Goal: Obtain resource: Download file/media

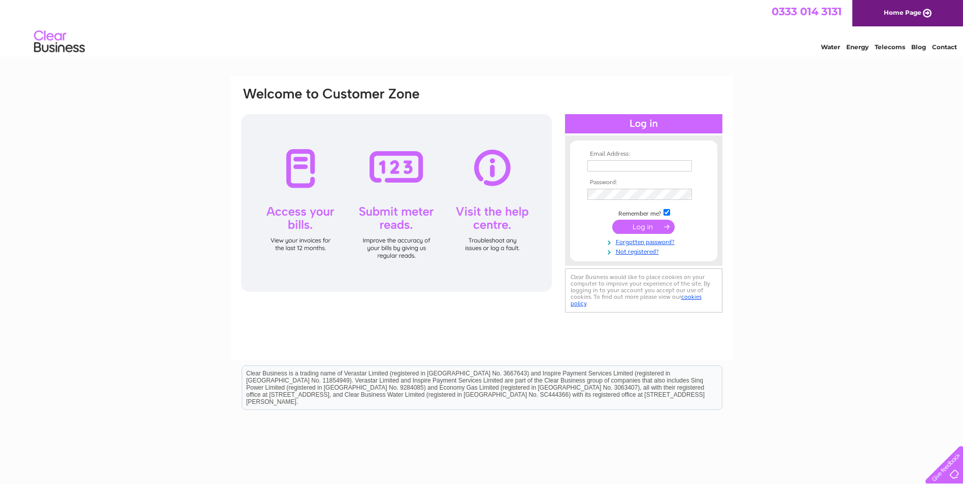
type input "[PERSON_NAME][EMAIL_ADDRESS][PERSON_NAME][DOMAIN_NAME]"
click at [652, 229] on input "submit" at bounding box center [643, 227] width 62 height 14
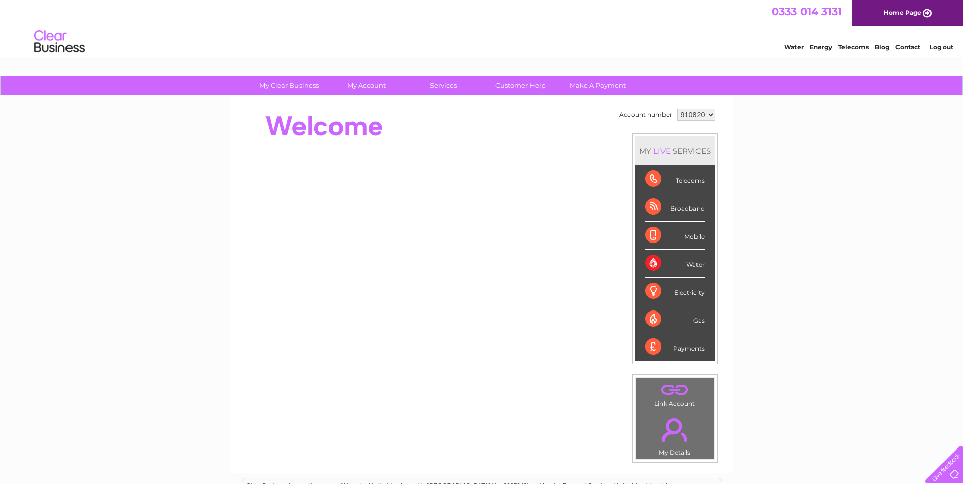
click at [697, 115] on select "910820 926342 934718 968887 980515 980517 980518 980519 980520 981731" at bounding box center [696, 115] width 38 height 12
select select "980515"
click at [677, 109] on select "910820 926342 934718 968887 980515 980517 980518 980519 980520 981731" at bounding box center [696, 115] width 38 height 12
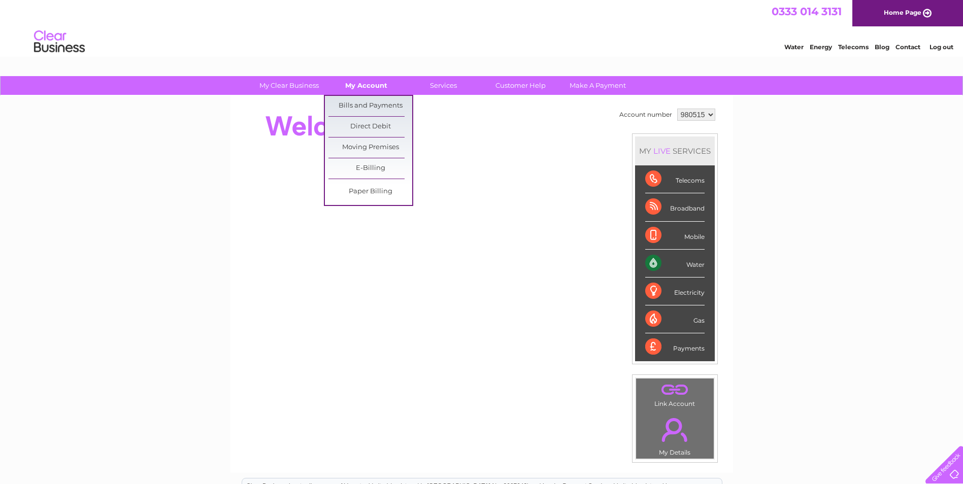
click at [375, 80] on link "My Account" at bounding box center [366, 85] width 84 height 19
click at [376, 108] on link "Bills and Payments" at bounding box center [370, 106] width 84 height 20
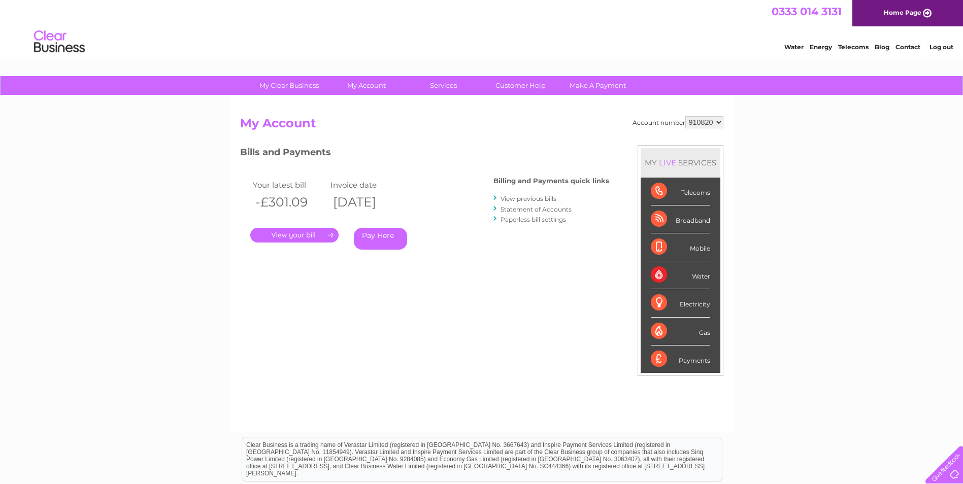
click at [698, 122] on select "910820 926342 934718 968887 980515 980517 980518 980519 980520 981731" at bounding box center [704, 122] width 38 height 12
select select "980515"
click at [685, 116] on select "910820 926342 934718 968887 980515 980517 980518 980519 980520 981731" at bounding box center [704, 122] width 38 height 12
click at [313, 236] on link "." at bounding box center [294, 235] width 88 height 15
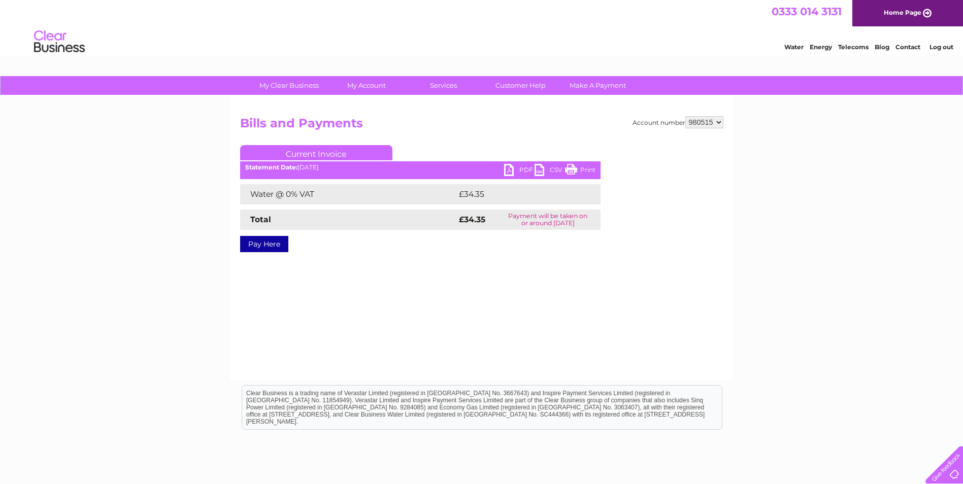
click at [510, 167] on link "PDF" at bounding box center [519, 171] width 30 height 15
click at [716, 123] on select "910820 926342 934718 968887 980515 980517 980518 980519 980520 981731" at bounding box center [704, 122] width 38 height 12
select select "980517"
click at [685, 116] on select "910820 926342 934718 968887 980515 980517 980518 980519 980520 981731" at bounding box center [704, 122] width 38 height 12
click at [508, 170] on link "PDF" at bounding box center [519, 171] width 30 height 15
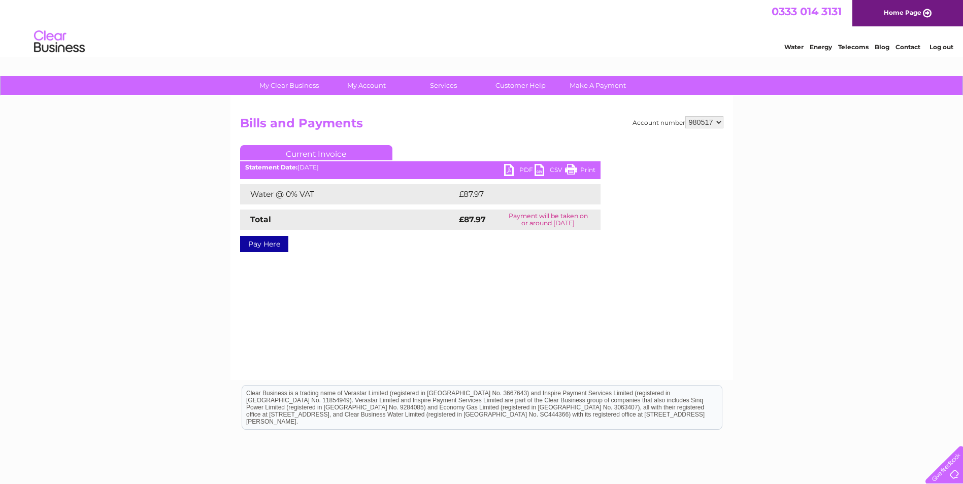
click at [701, 121] on select "910820 926342 934718 968887 980515 980517 980518 980519 980520 981731" at bounding box center [704, 122] width 38 height 12
select select "980518"
click at [685, 116] on select "910820 926342 934718 968887 980515 980517 980518 980519 980520 981731" at bounding box center [704, 122] width 38 height 12
click at [509, 171] on link "PDF" at bounding box center [519, 171] width 30 height 15
click at [717, 114] on div "Account number 910820 926342 934718 968887 980515 980517 980518 980519 980520 9…" at bounding box center [481, 238] width 502 height 284
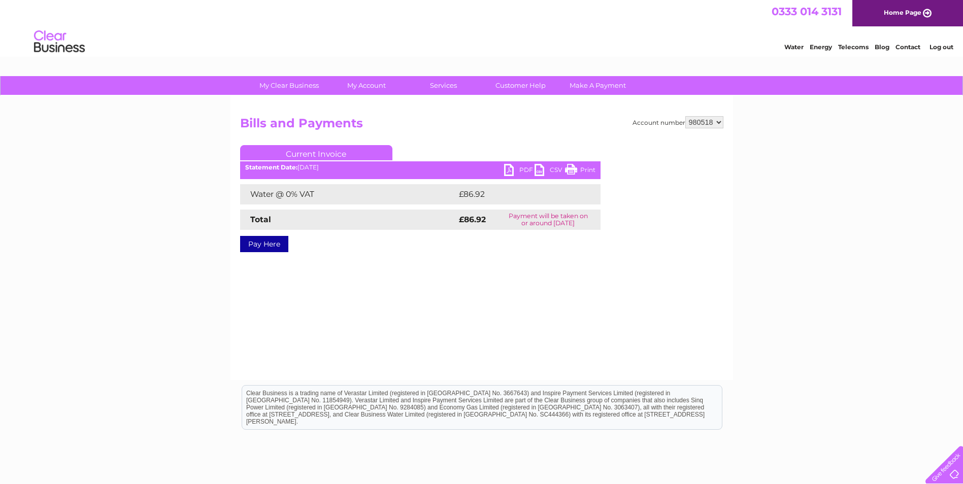
click at [711, 121] on select "910820 926342 934718 968887 980515 980517 980518 980519 980520 981731" at bounding box center [704, 122] width 38 height 12
select select "980519"
click at [685, 116] on select "910820 926342 934718 968887 980515 980517 980518 980519 980520 981731" at bounding box center [704, 122] width 38 height 12
click at [506, 170] on link "PDF" at bounding box center [519, 171] width 30 height 15
click at [705, 117] on select "910820 926342 934718 968887 980515 980517 980518 980519 980520 981731" at bounding box center [704, 122] width 38 height 12
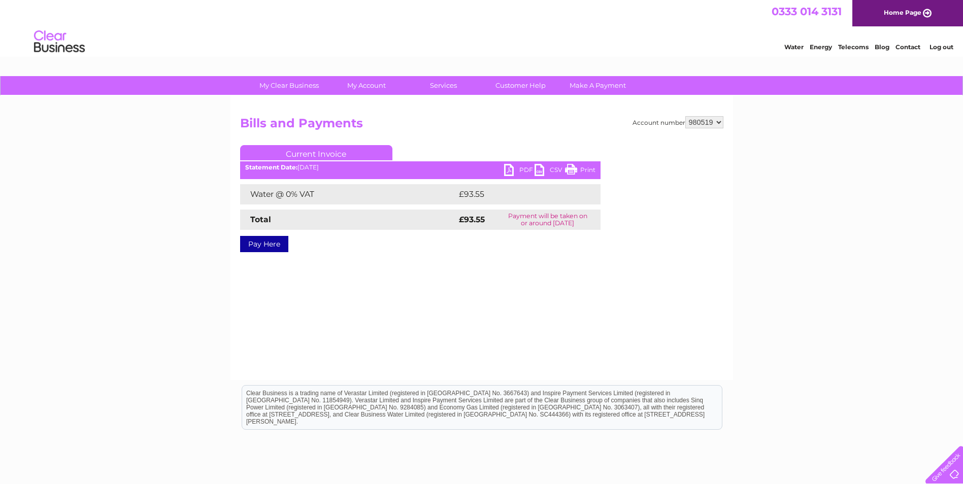
select select "980520"
click at [685, 116] on select "910820 926342 934718 968887 980515 980517 980518 980519 980520 981731" at bounding box center [704, 122] width 38 height 12
click at [509, 169] on link "PDF" at bounding box center [519, 171] width 30 height 15
